Goal: Information Seeking & Learning: Learn about a topic

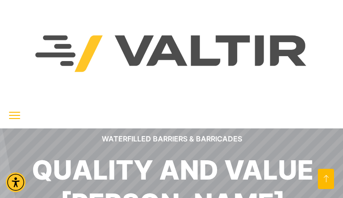
scroll to position [4620, 0]
